Goal: Navigation & Orientation: Find specific page/section

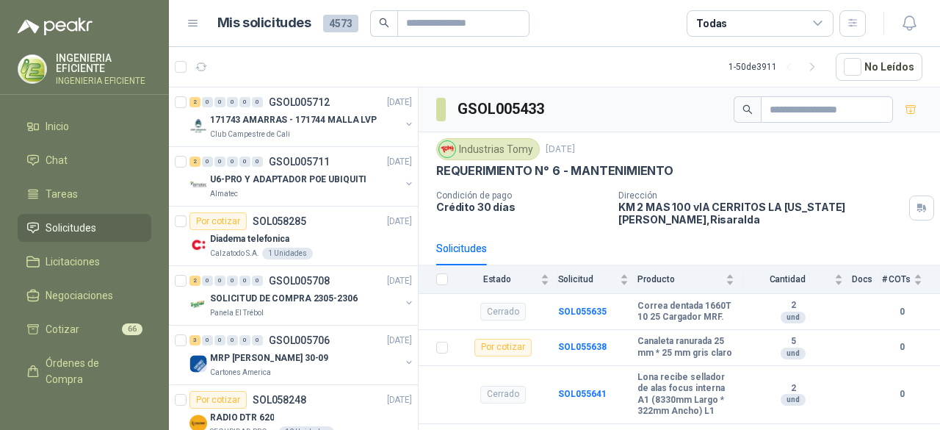
click at [97, 232] on li "Solicitudes" at bounding box center [84, 228] width 116 height 16
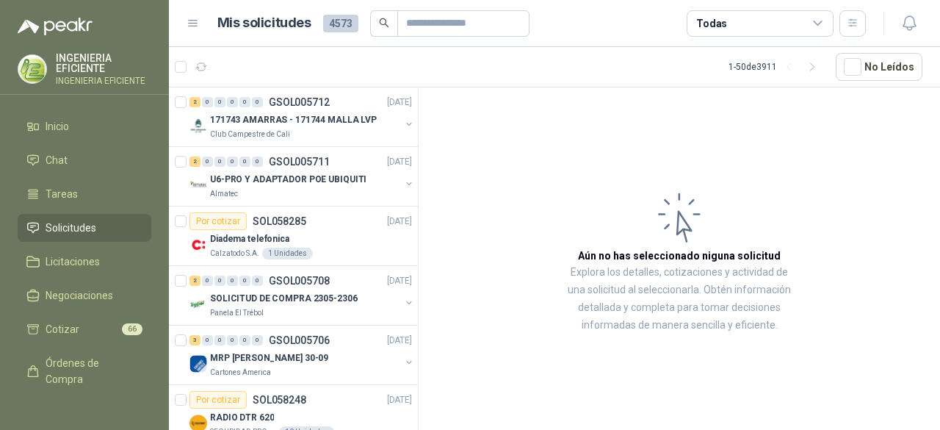
click at [93, 228] on span "Solicitudes" at bounding box center [71, 228] width 51 height 16
click at [47, 120] on span "Inicio" at bounding box center [58, 126] width 24 height 16
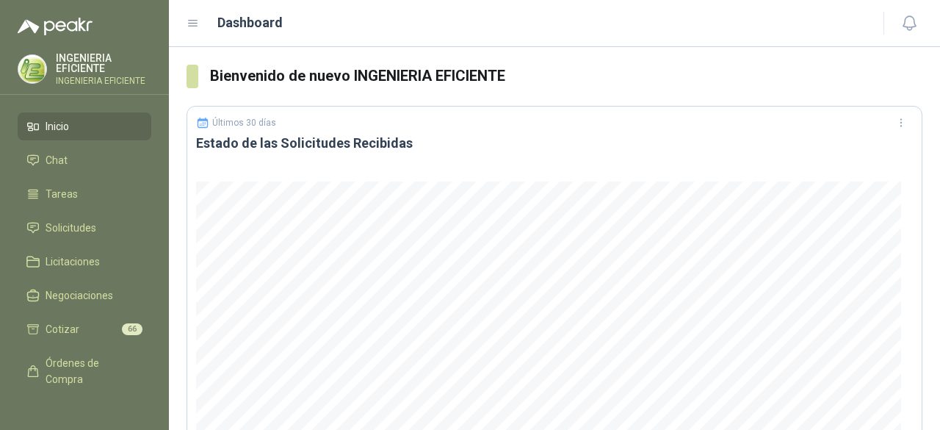
click at [90, 69] on p "INGENIERIA EFICIENTE" at bounding box center [103, 63] width 95 height 21
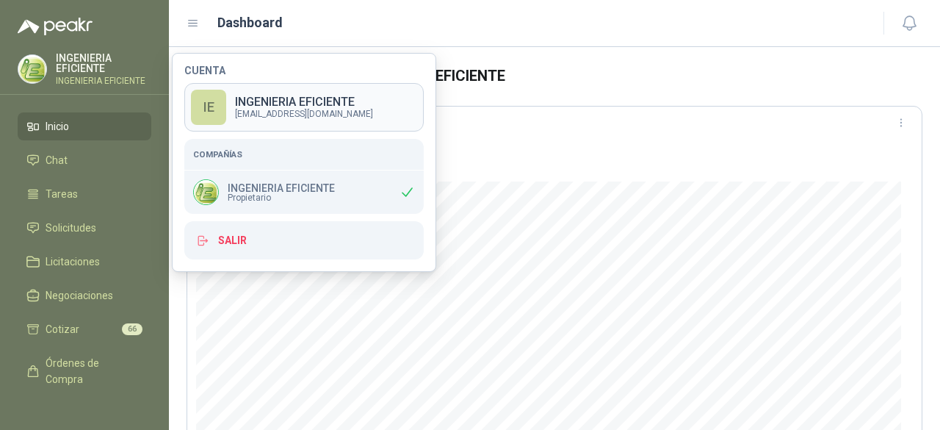
click at [253, 112] on p "[EMAIL_ADDRESS][DOMAIN_NAME]" at bounding box center [304, 113] width 138 height 9
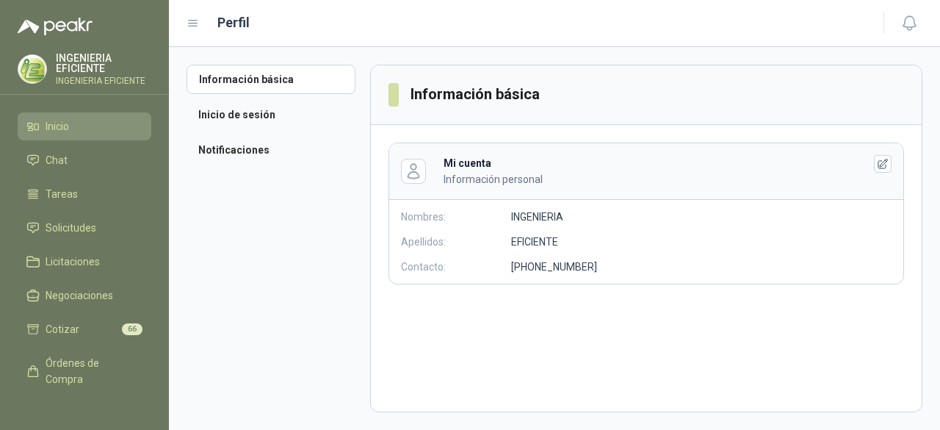
click at [40, 129] on li "Inicio" at bounding box center [84, 126] width 116 height 16
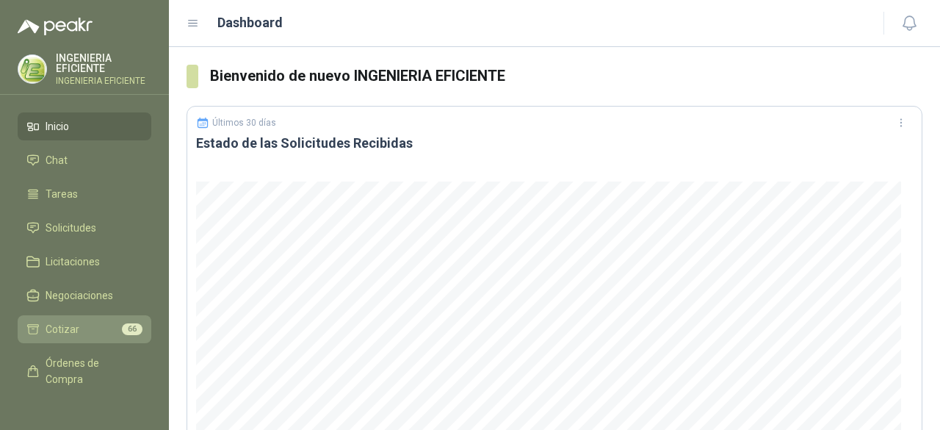
click at [85, 319] on link "Cotizar 66" at bounding box center [85, 329] width 134 height 28
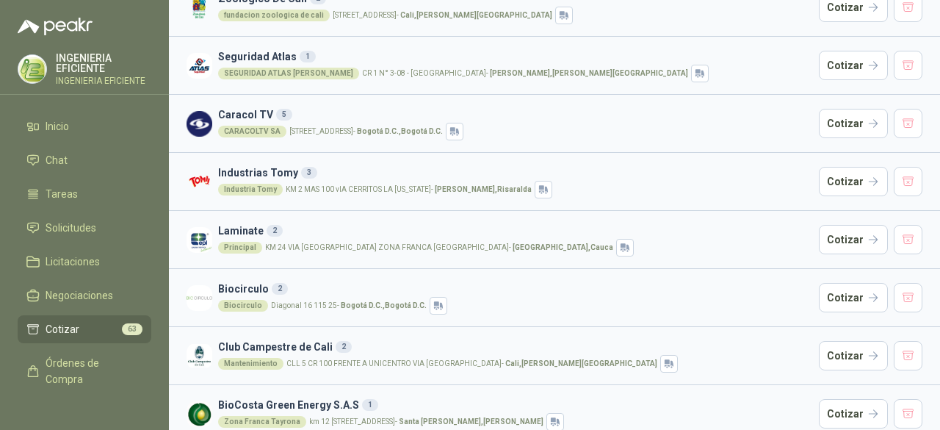
scroll to position [541, 0]
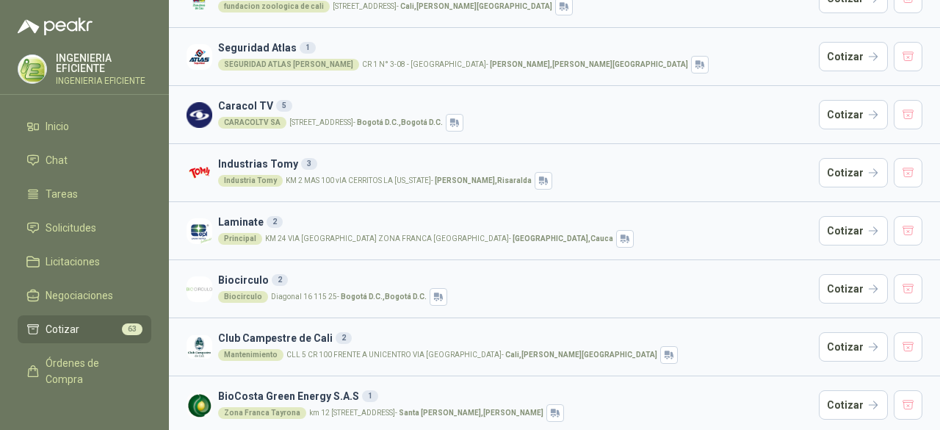
click at [255, 161] on h3 "Industrias Tomy 3" at bounding box center [515, 164] width 595 height 16
click at [894, 165] on button "button" at bounding box center [908, 172] width 29 height 29
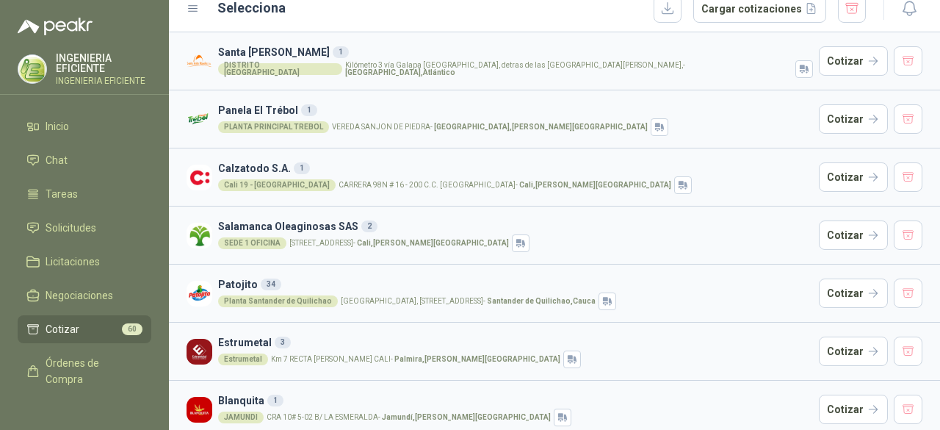
scroll to position [0, 0]
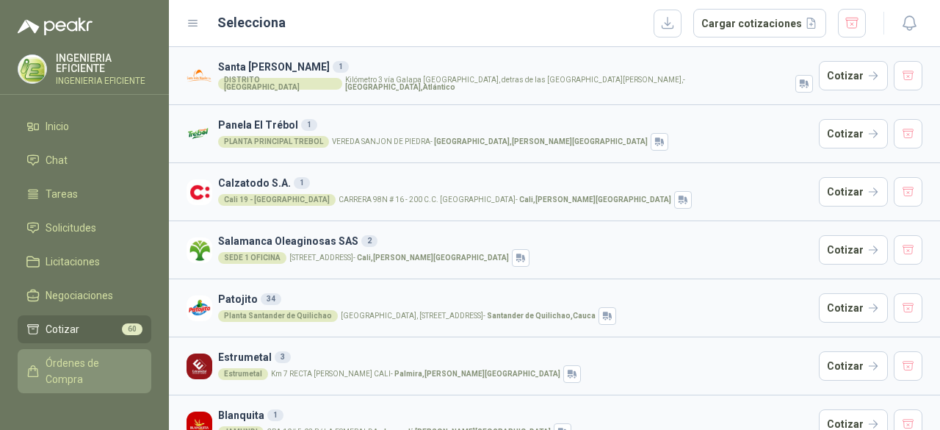
click at [49, 361] on span "Órdenes de Compra" at bounding box center [92, 371] width 92 height 32
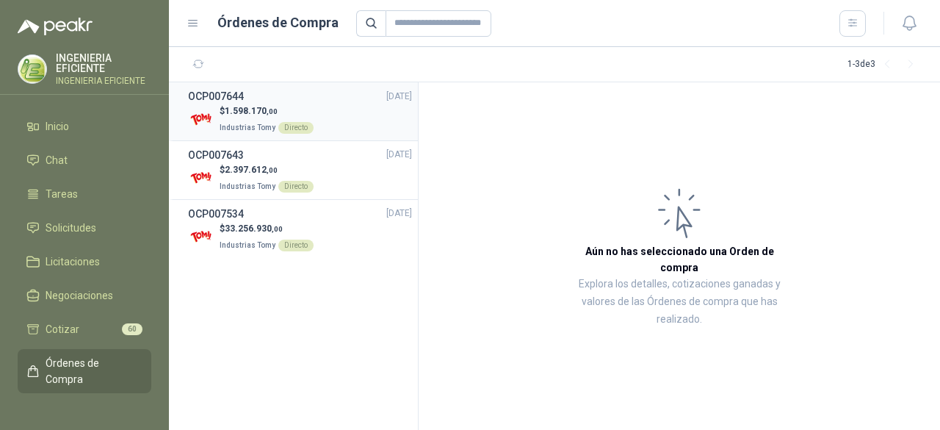
click at [220, 109] on p "$ 1.598.170 ,00" at bounding box center [267, 111] width 94 height 14
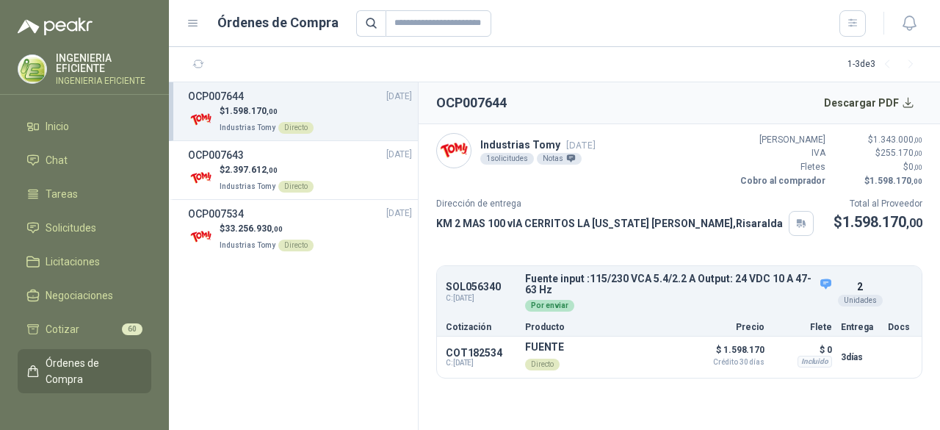
click at [452, 156] on img at bounding box center [454, 151] width 34 height 34
click at [76, 239] on link "Solicitudes" at bounding box center [85, 228] width 134 height 28
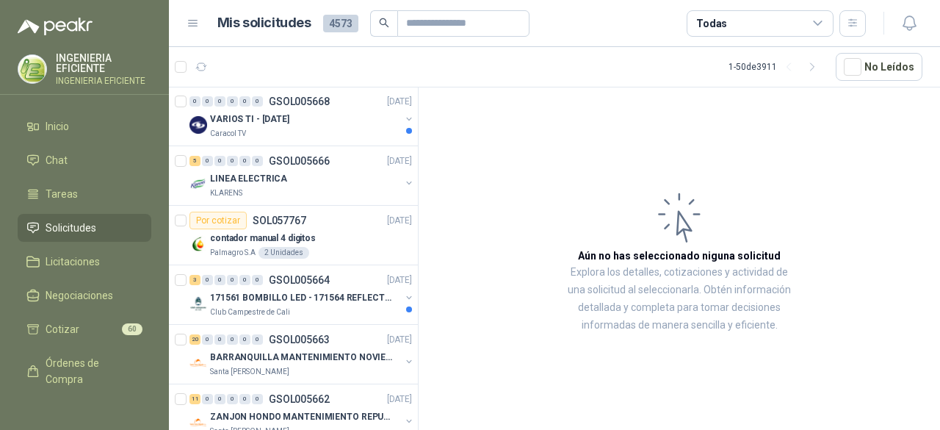
scroll to position [2647, 0]
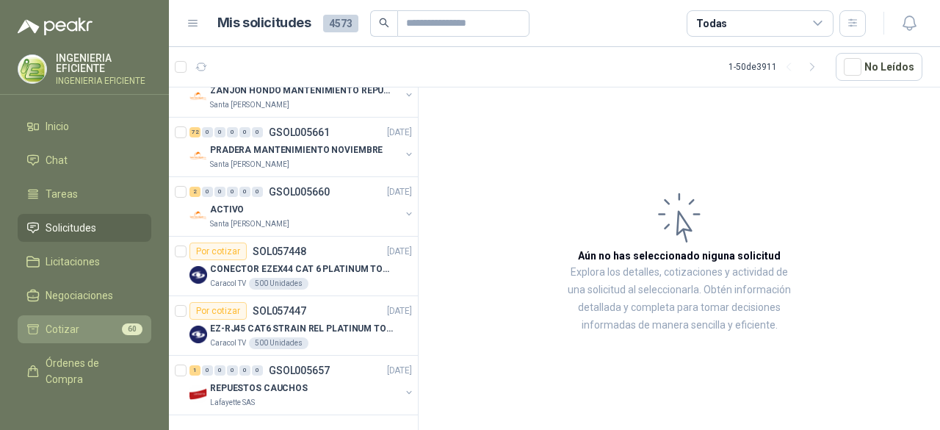
click at [82, 334] on li "Cotizar 60" at bounding box center [84, 329] width 116 height 16
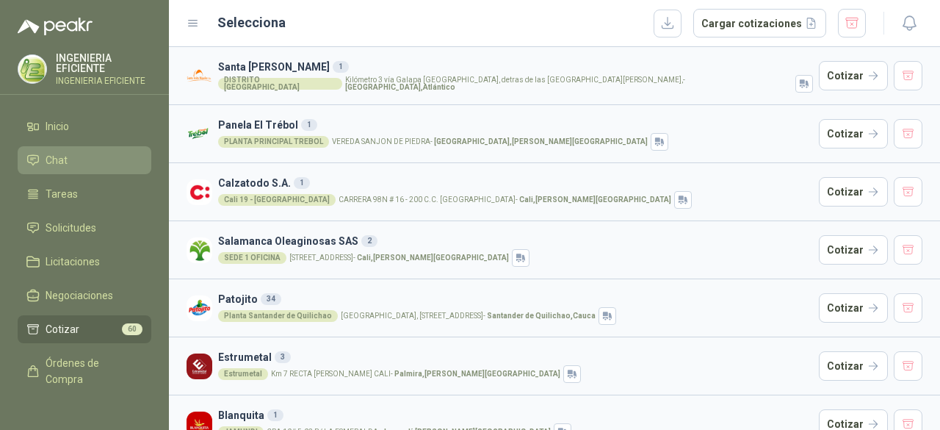
click at [78, 152] on li "Chat" at bounding box center [84, 160] width 116 height 16
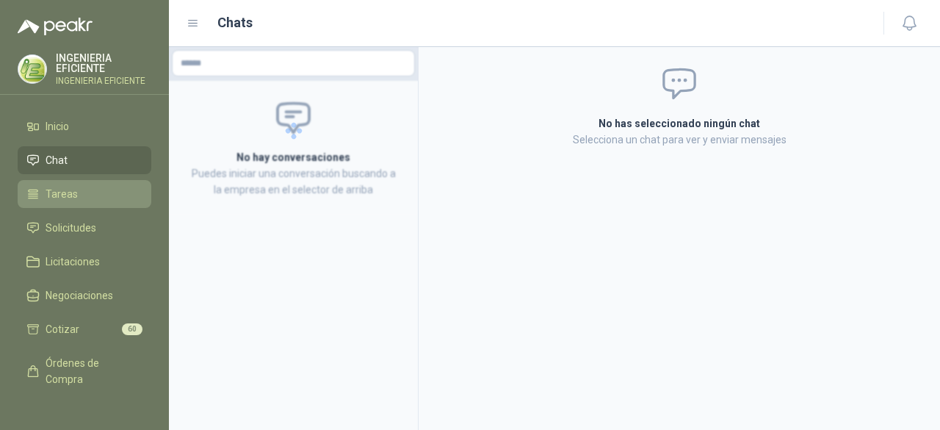
click at [57, 195] on span "Tareas" at bounding box center [62, 194] width 32 height 16
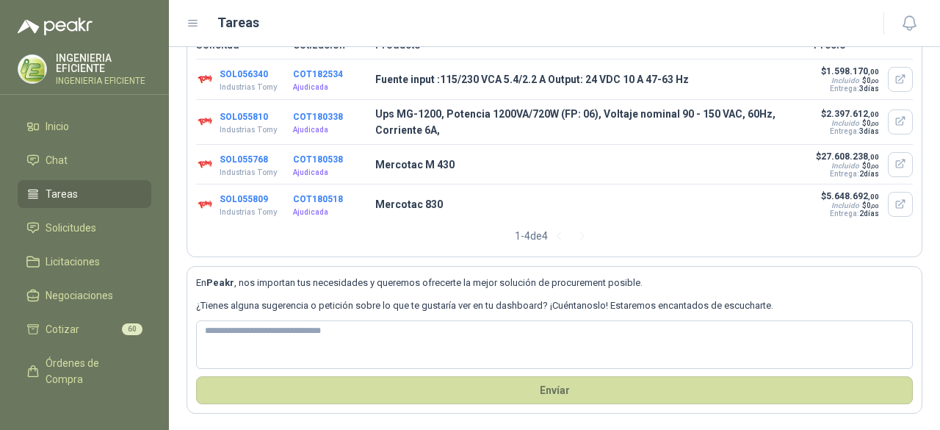
scroll to position [106, 0]
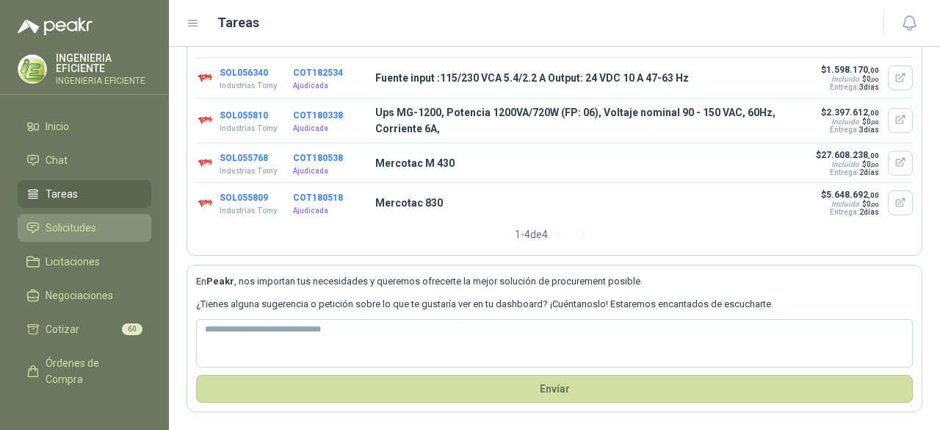
click at [79, 228] on span "Solicitudes" at bounding box center [71, 228] width 51 height 16
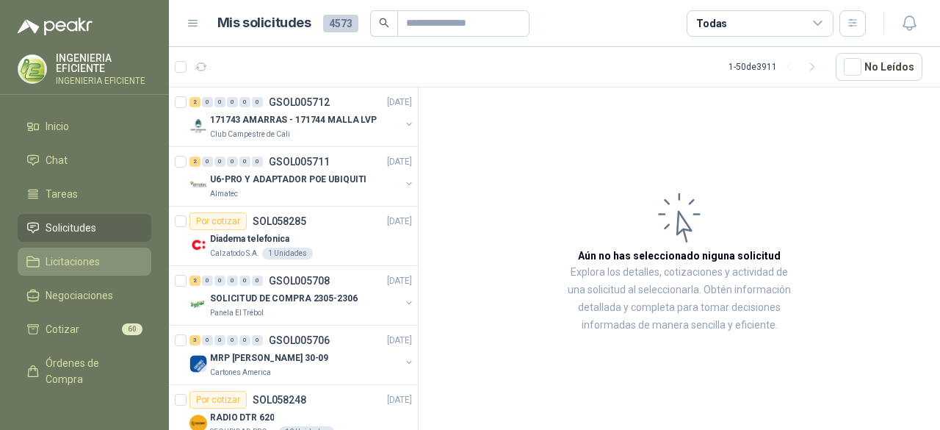
click at [91, 249] on link "Licitaciones" at bounding box center [85, 262] width 134 height 28
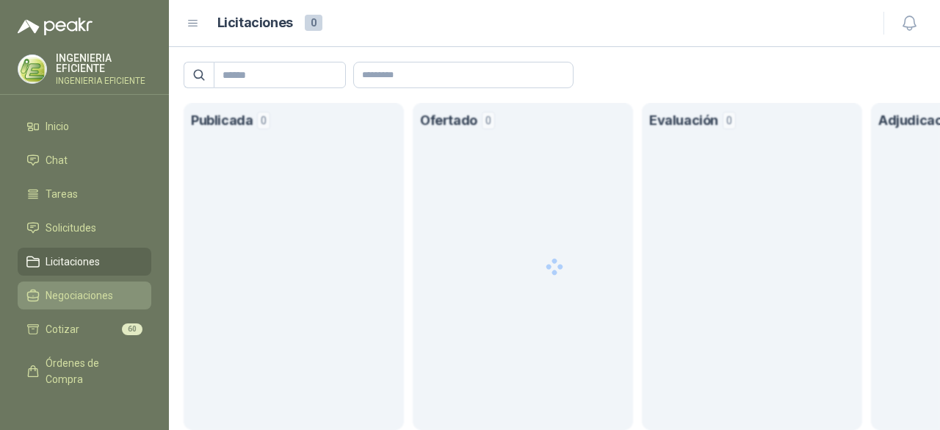
click at [108, 295] on span "Negociaciones" at bounding box center [80, 295] width 68 height 16
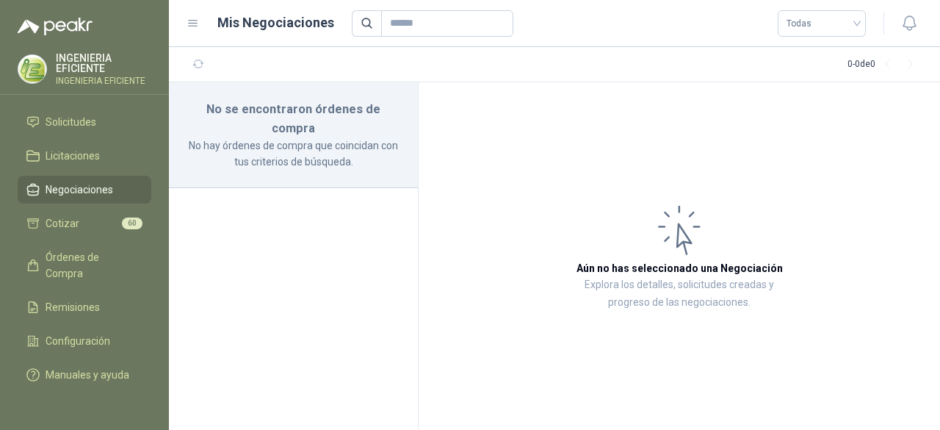
scroll to position [121, 0]
click at [85, 333] on span "Configuración" at bounding box center [78, 341] width 65 height 16
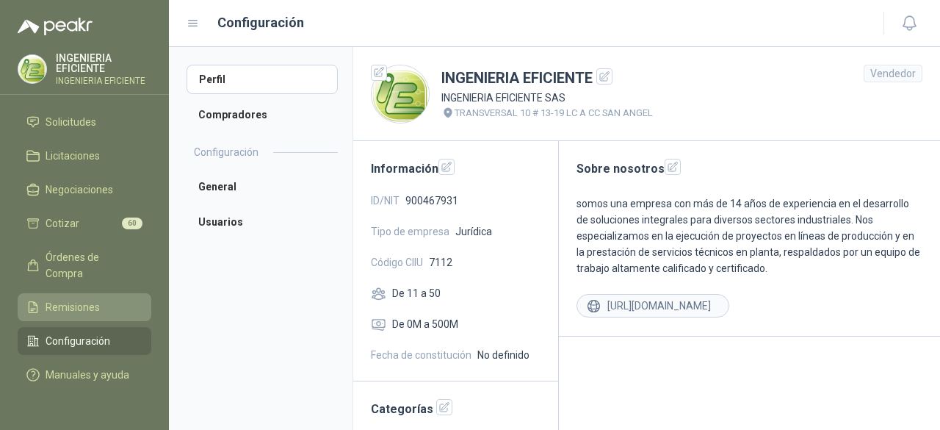
click at [86, 299] on span "Remisiones" at bounding box center [73, 307] width 54 height 16
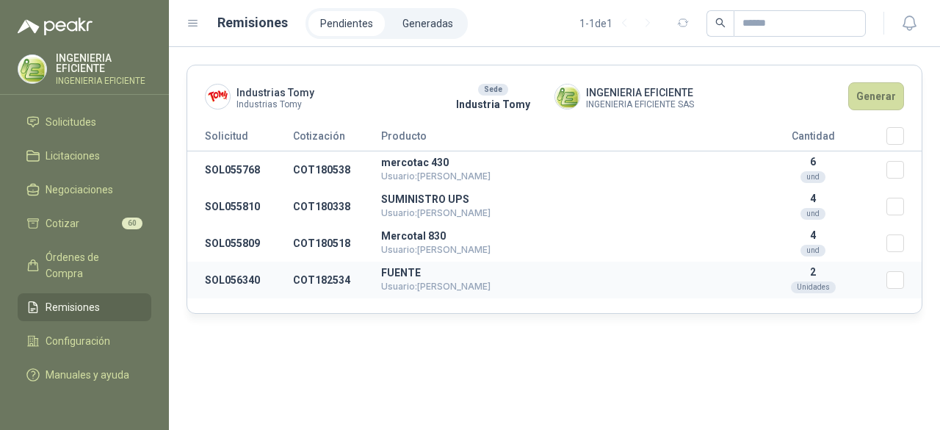
click at [266, 281] on td "SOL056340" at bounding box center [240, 279] width 106 height 37
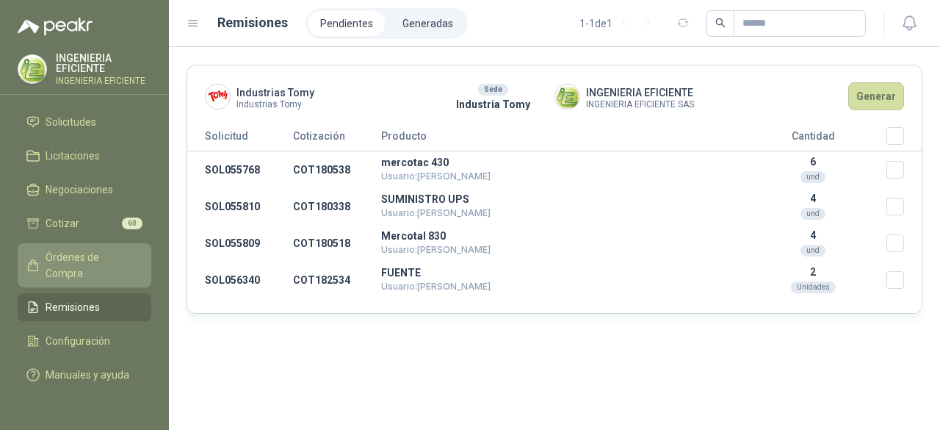
click at [94, 262] on span "Órdenes de Compra" at bounding box center [92, 265] width 92 height 32
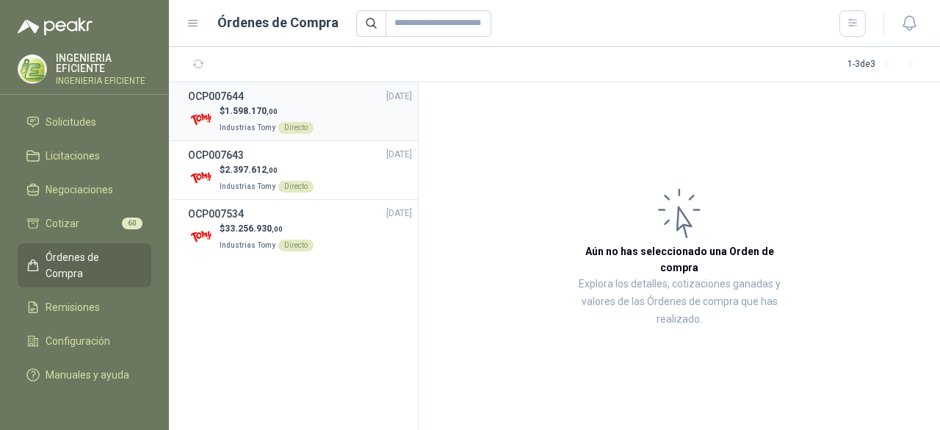
click at [335, 123] on div "$ 1.598.170 ,00 Industrias Tomy Directo" at bounding box center [300, 119] width 224 height 30
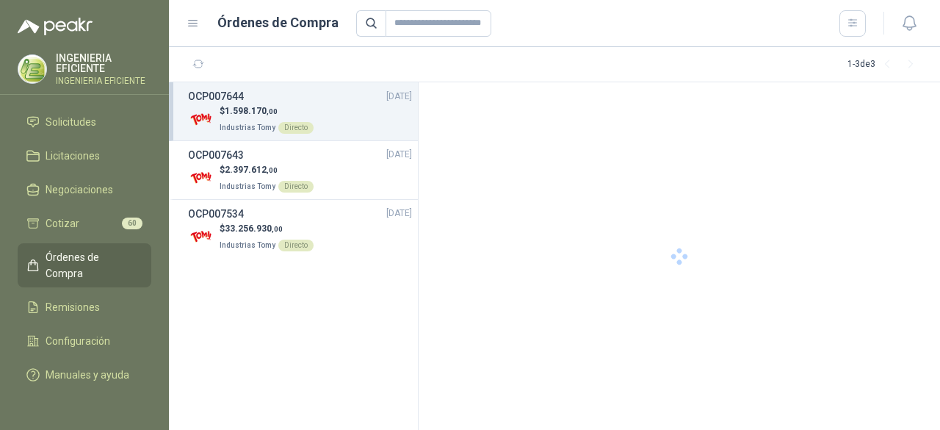
click at [335, 123] on div "$ 1.598.170 ,00 Industrias Tomy Directo" at bounding box center [300, 119] width 224 height 30
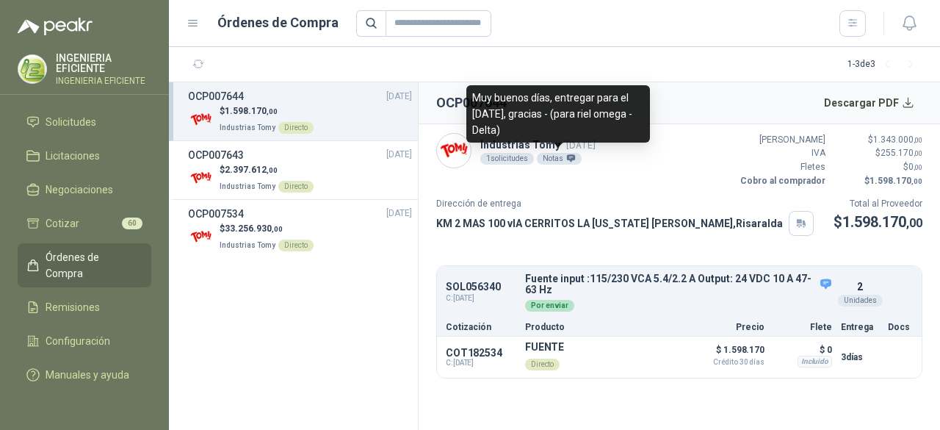
click at [564, 156] on div "Notas" at bounding box center [559, 159] width 45 height 12
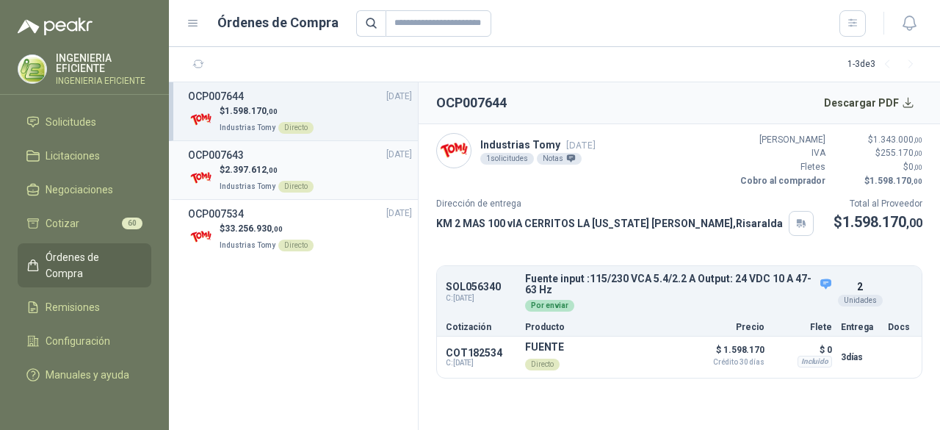
click at [283, 150] on div "OCP007643 [DATE]" at bounding box center [300, 155] width 224 height 16
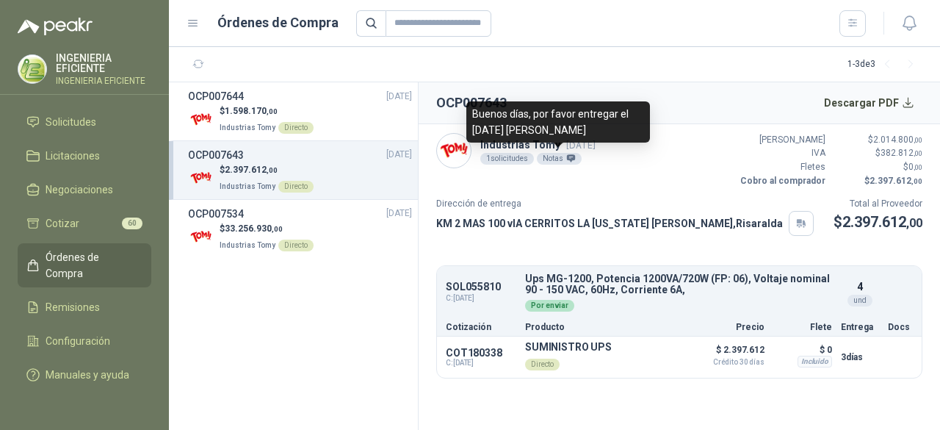
click at [568, 156] on icon at bounding box center [571, 157] width 8 height 7
